Goal: Task Accomplishment & Management: Use online tool/utility

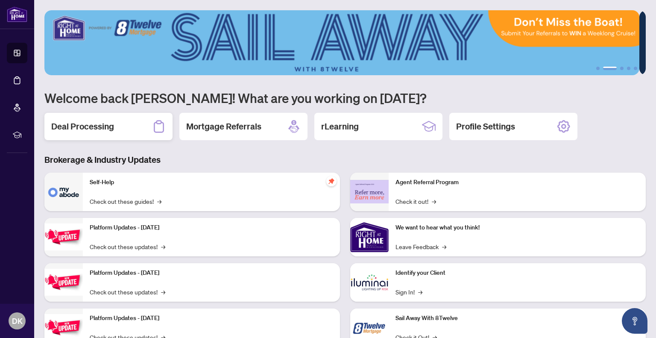
click at [70, 124] on h2 "Deal Processing" at bounding box center [82, 126] width 63 height 12
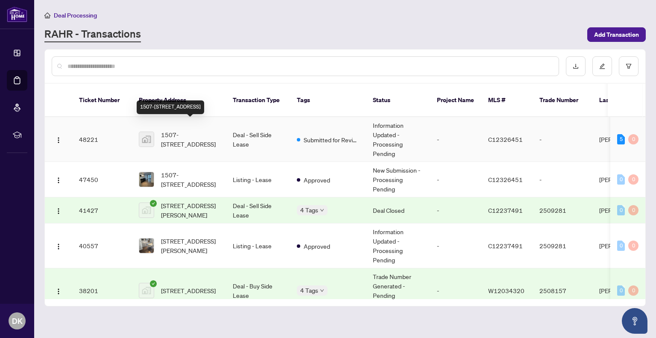
click at [173, 130] on span "1507-68 Shuter Street unit 1507, Toronto, ON, Canada" at bounding box center [190, 139] width 58 height 19
click at [174, 133] on span "1507-68 Shuter Street unit 1507, Toronto, ON, Canada" at bounding box center [190, 139] width 58 height 19
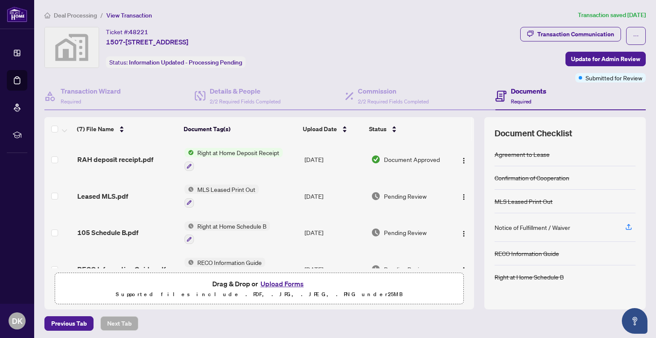
click at [223, 154] on span "Right at Home Deposit Receipt" at bounding box center [238, 152] width 89 height 9
click at [232, 193] on span "Right at Home Deposit Receipt" at bounding box center [235, 192] width 89 height 9
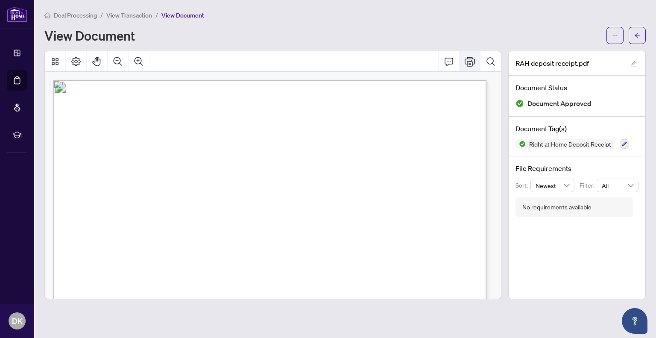
click at [469, 61] on icon "Print" at bounding box center [470, 61] width 10 height 10
